Goal: Transaction & Acquisition: Purchase product/service

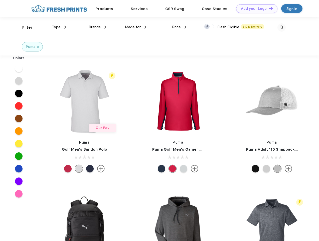
click at [255, 9] on link "Add your Logo Design Tool" at bounding box center [256, 8] width 41 height 9
click at [0, 0] on div "Design Tool" at bounding box center [0, 0] width 0 height 0
click at [269, 8] on link "Add your Logo Design Tool" at bounding box center [256, 8] width 41 height 9
click at [24, 27] on div "Filter" at bounding box center [27, 28] width 10 height 6
click at [59, 27] on span "Type" at bounding box center [56, 27] width 9 height 5
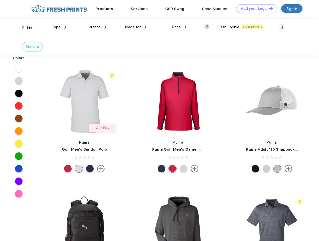
click at [98, 27] on span "Brands" at bounding box center [95, 27] width 12 height 5
click at [136, 27] on span "Made for" at bounding box center [133, 27] width 16 height 5
click at [180, 27] on span "Price" at bounding box center [176, 27] width 9 height 5
click at [210, 27] on div at bounding box center [210, 27] width 10 height 6
click at [208, 27] on input "checkbox" at bounding box center [206, 25] width 3 height 3
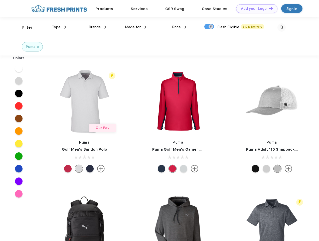
click at [282, 27] on img at bounding box center [282, 27] width 8 height 8
